Goal: Obtain resource: Obtain resource

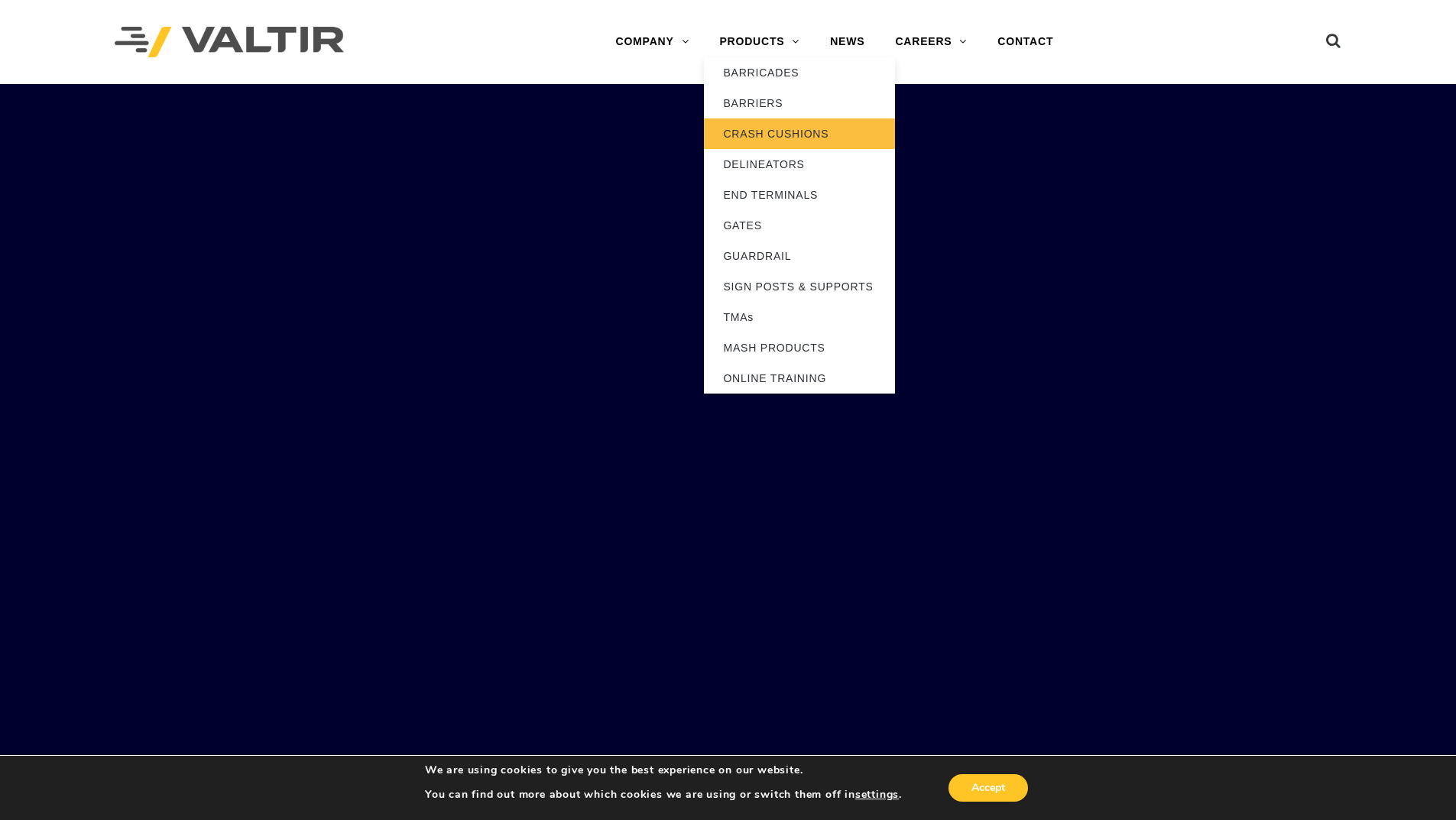
click at [747, 131] on link "CRASH CUSHIONS" at bounding box center [799, 133] width 191 height 31
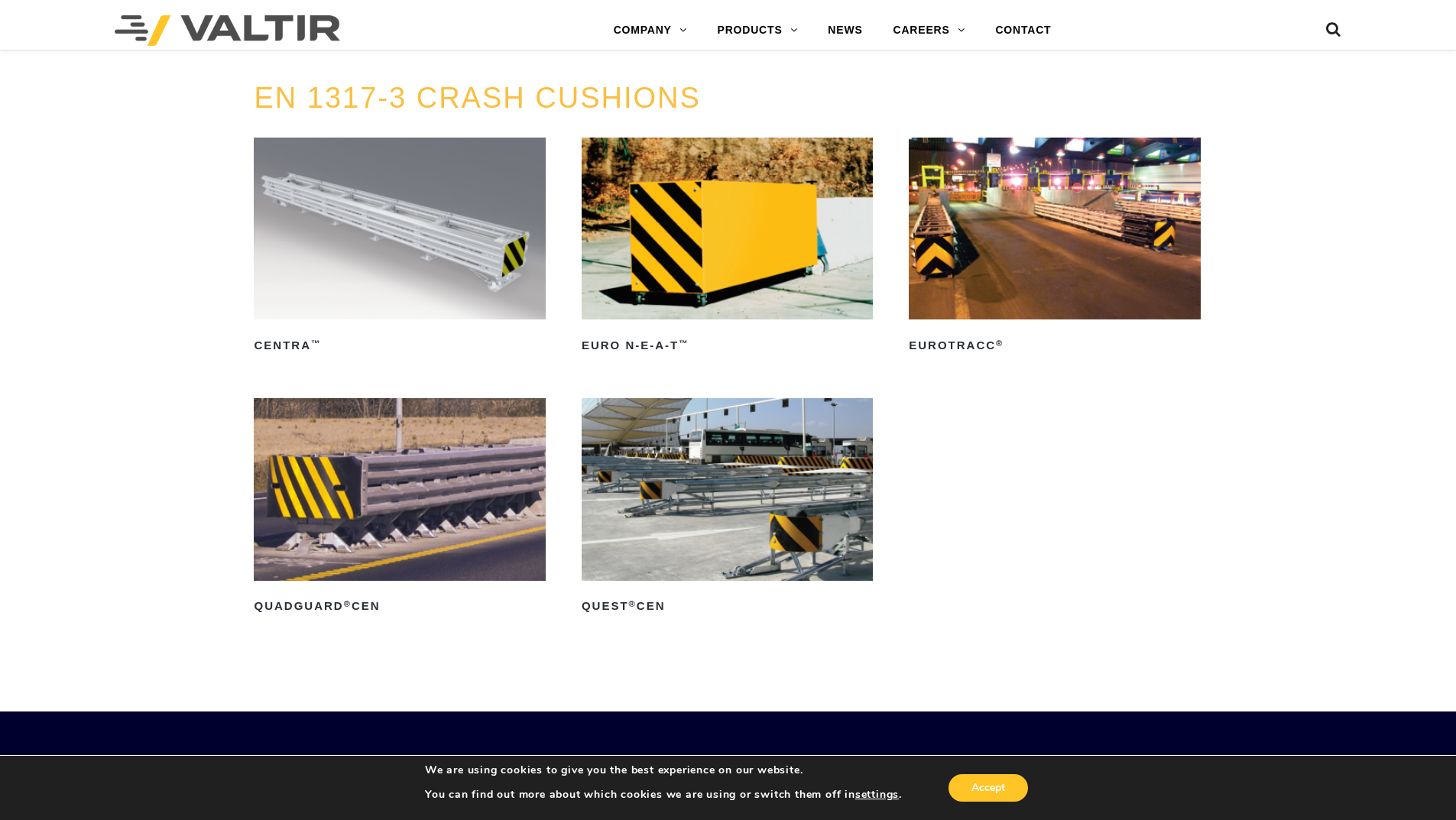
scroll to position [4891, 0]
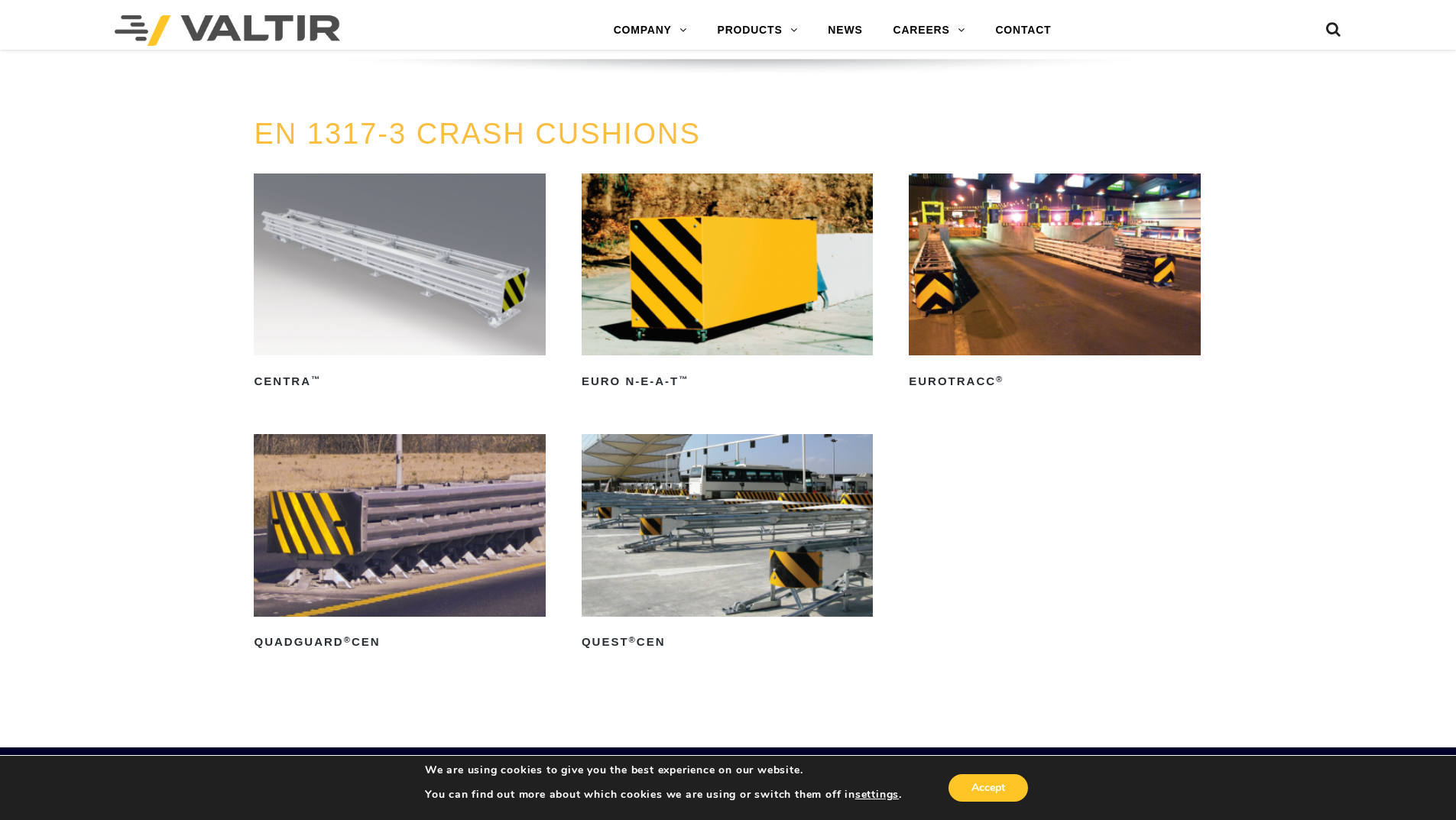
click at [325, 507] on img at bounding box center [399, 525] width 291 height 182
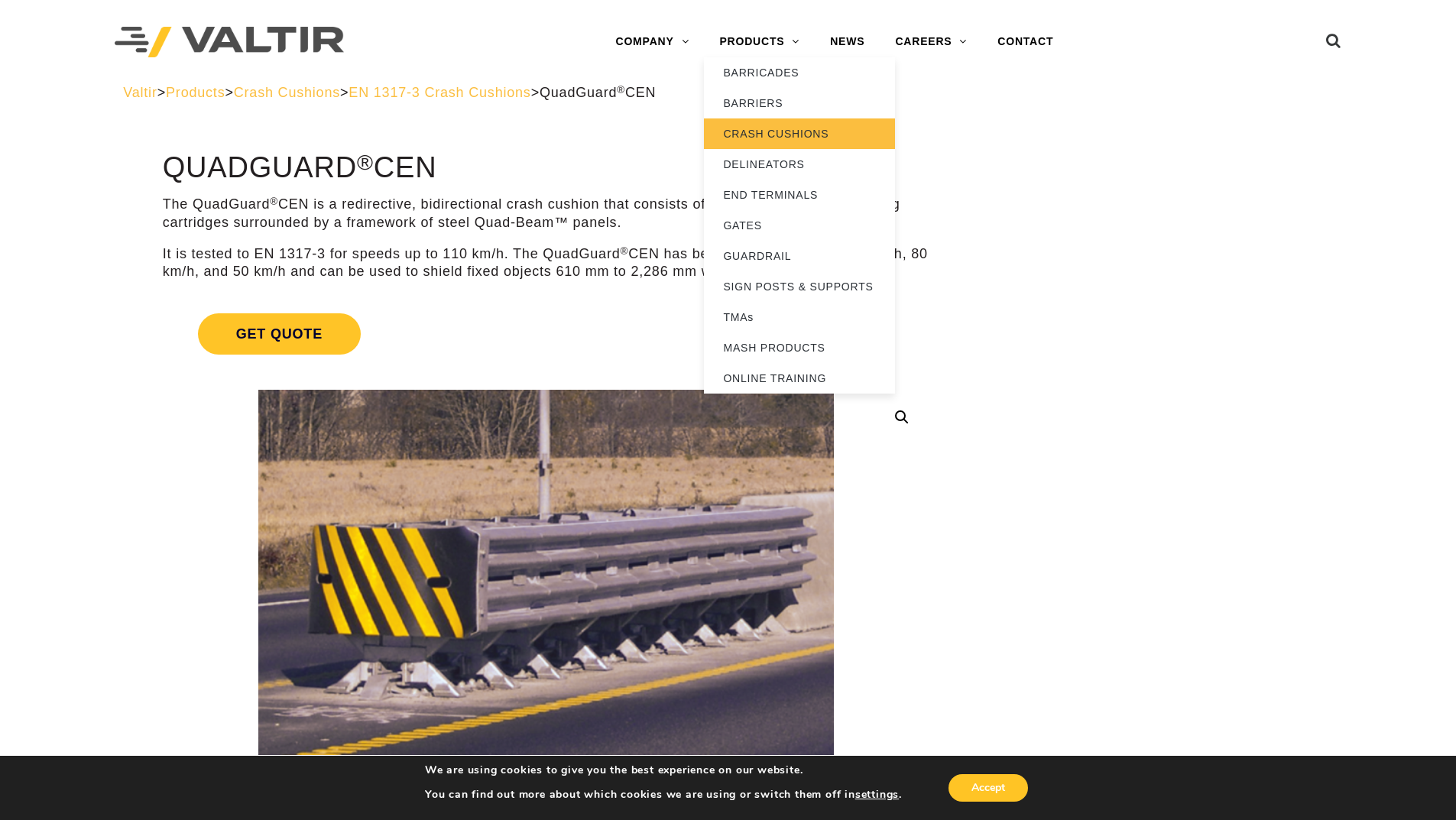
click at [758, 136] on link "CRASH CUSHIONS" at bounding box center [799, 133] width 191 height 31
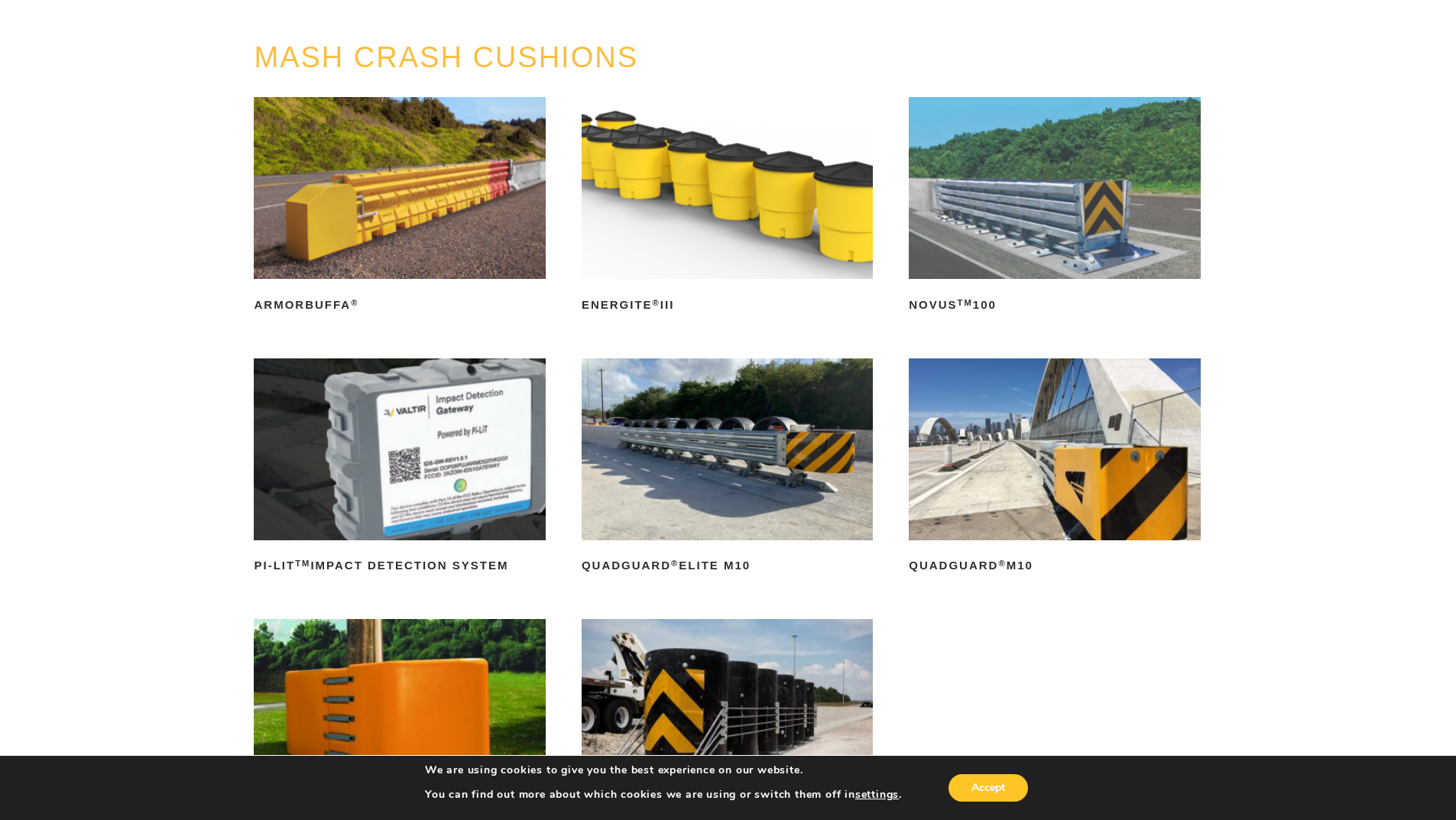
scroll to position [230, 0]
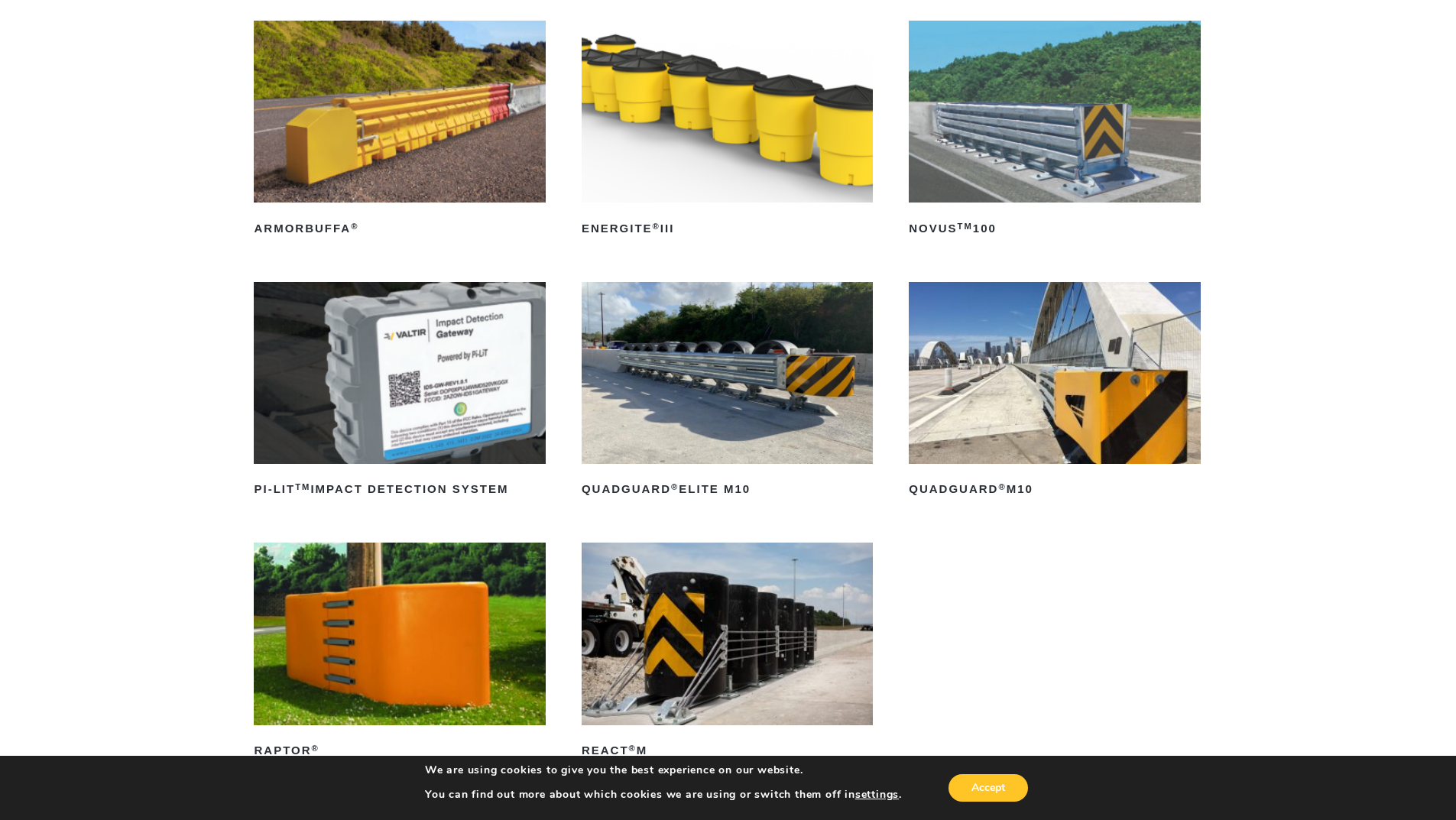
click at [999, 375] on img at bounding box center [1054, 373] width 291 height 182
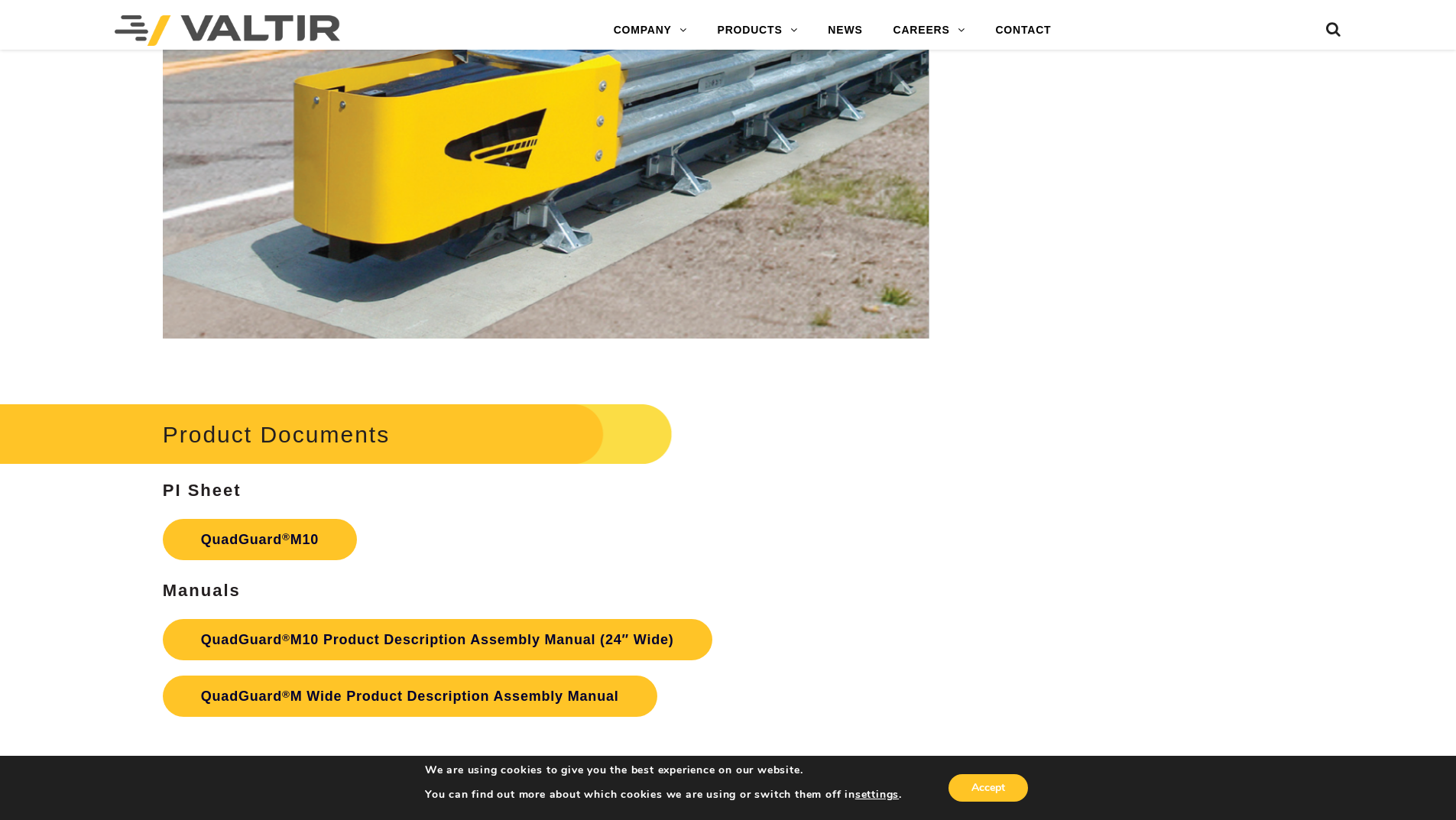
scroll to position [5655, 0]
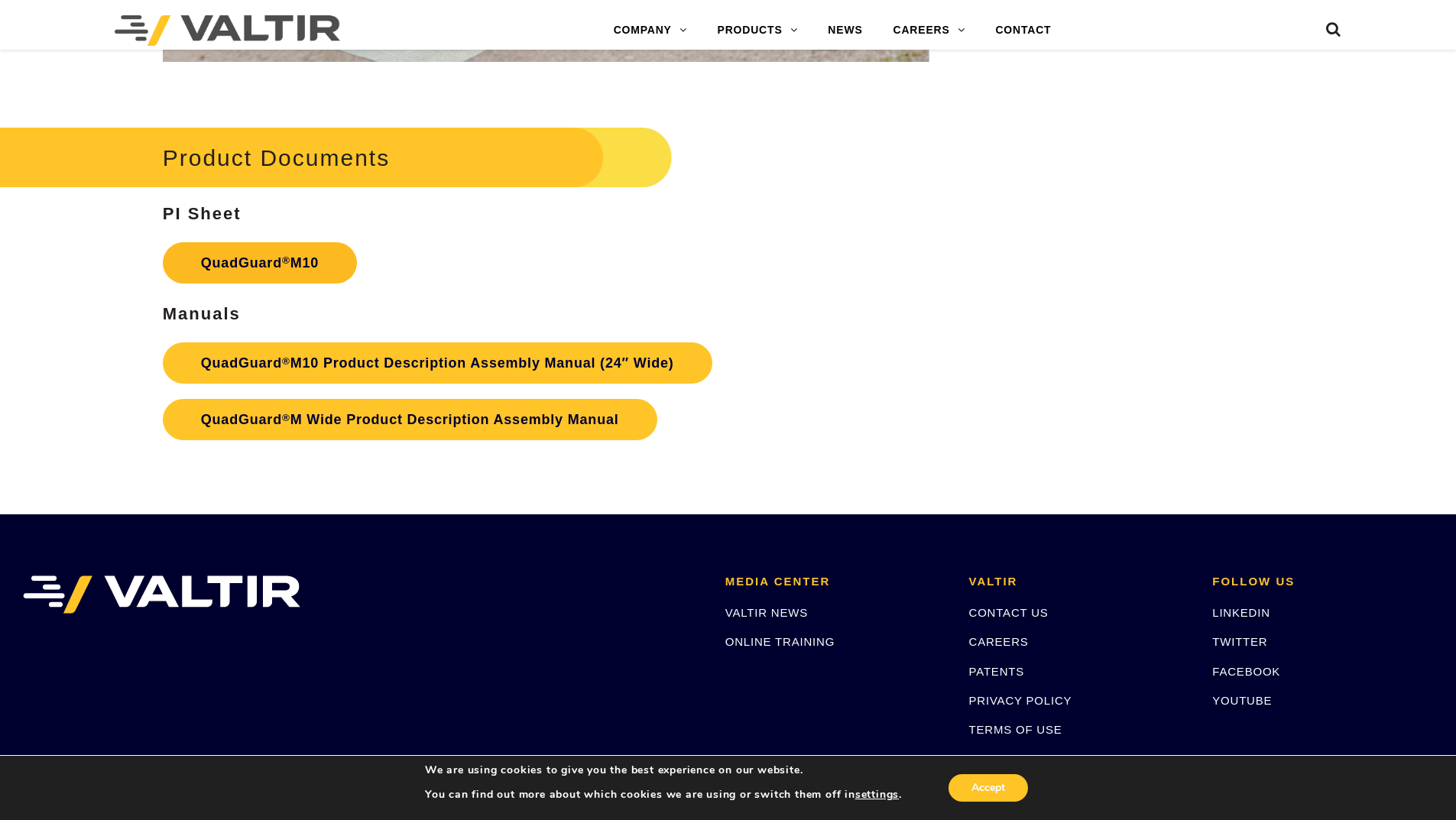
click at [205, 259] on link "QuadGuard ® M10" at bounding box center [259, 263] width 194 height 42
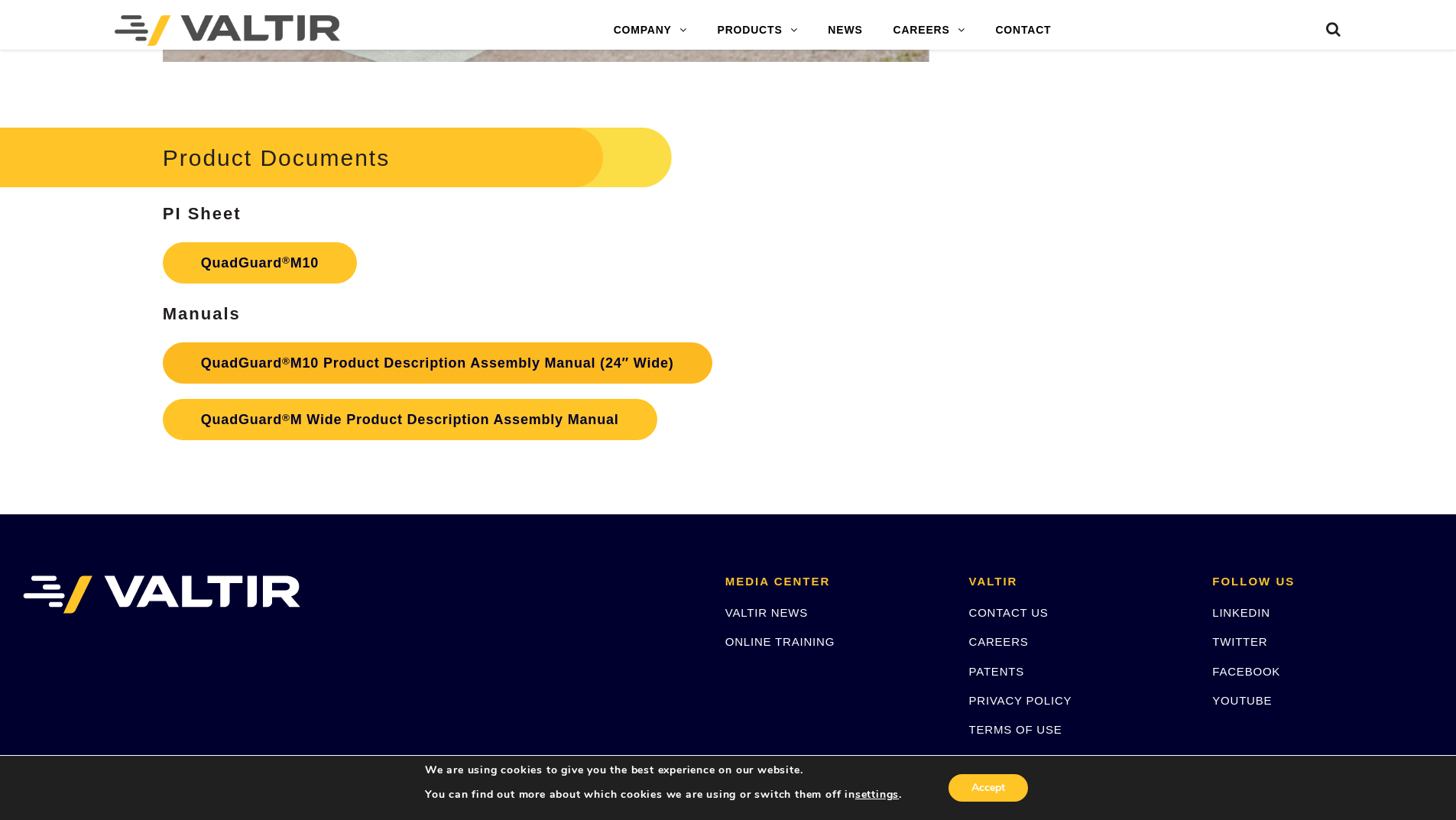
click at [293, 368] on link "QuadGuard ® M10 Product Description Assembly Manual (24″ Wide)" at bounding box center [437, 363] width 550 height 42
